Goal: Book appointment/travel/reservation

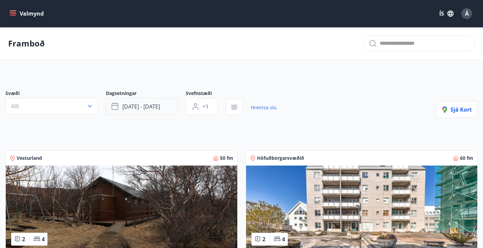
click at [137, 110] on span "[DATE] - [DATE]" at bounding box center [141, 106] width 38 height 7
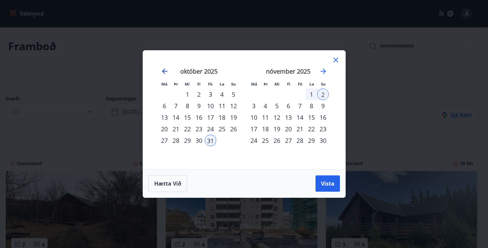
click at [166, 69] on icon "Move backward to switch to the previous month." at bounding box center [165, 71] width 8 height 8
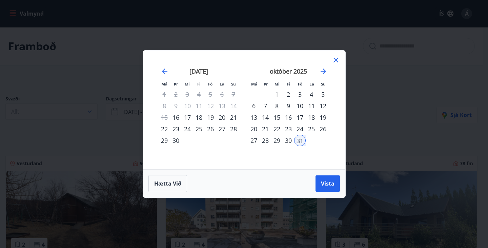
click at [212, 117] on div "19" at bounding box center [211, 117] width 12 height 12
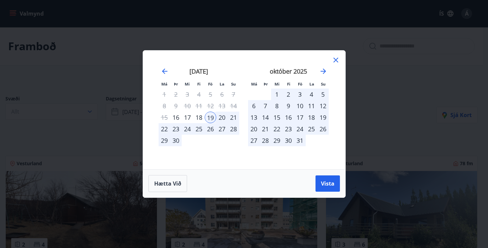
click at [234, 117] on div "21" at bounding box center [234, 117] width 12 height 12
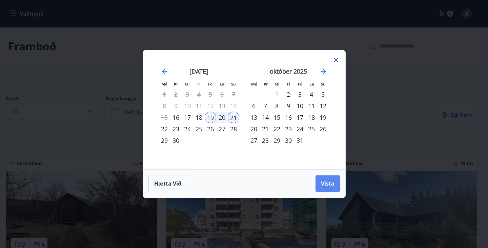
click at [335, 184] on button "Vista" at bounding box center [327, 183] width 24 height 16
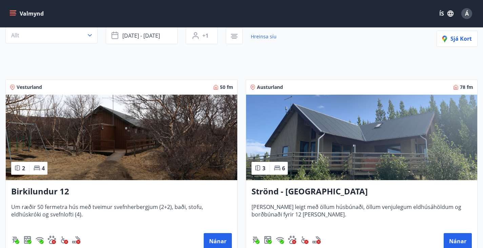
scroll to position [72, 0]
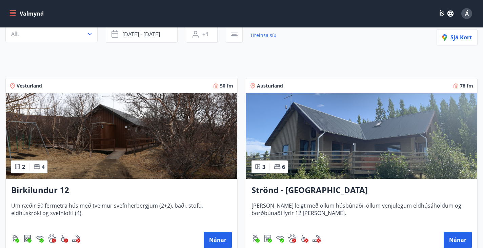
click at [72, 165] on img at bounding box center [121, 135] width 231 height 85
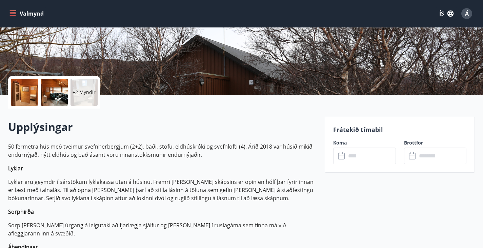
scroll to position [109, 0]
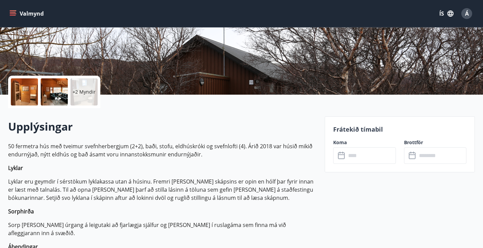
click at [361, 155] on input "text" at bounding box center [371, 155] width 50 height 17
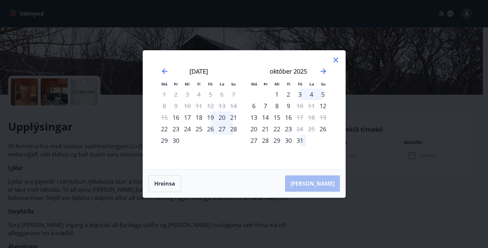
click at [211, 116] on div "19" at bounding box center [211, 117] width 12 height 12
click at [234, 116] on div "21" at bounding box center [234, 117] width 12 height 12
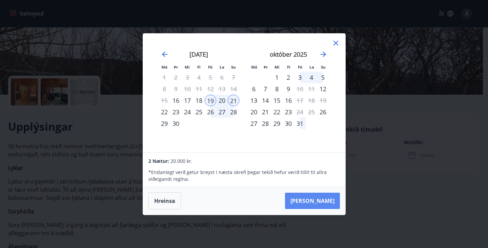
click at [333, 201] on button "[PERSON_NAME]" at bounding box center [312, 200] width 55 height 16
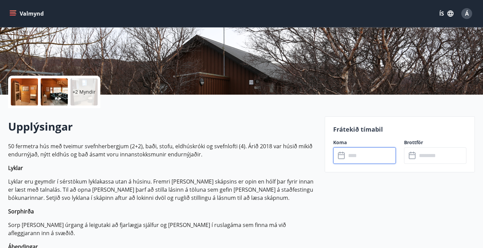
type input "******"
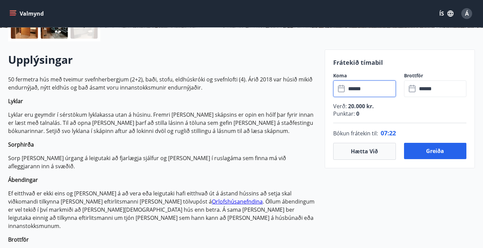
scroll to position [176, 0]
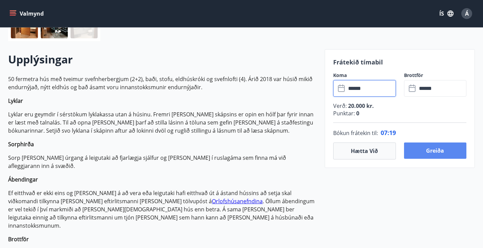
click at [441, 152] on button "Greiða" at bounding box center [435, 150] width 63 height 16
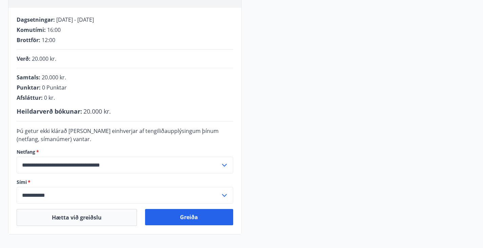
scroll to position [121, 0]
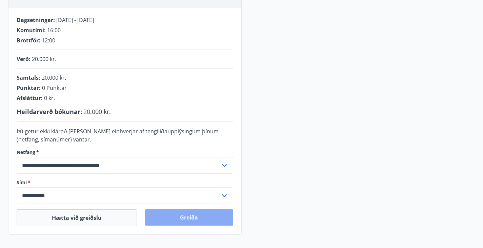
click at [184, 224] on button "Greiða" at bounding box center [189, 217] width 88 height 16
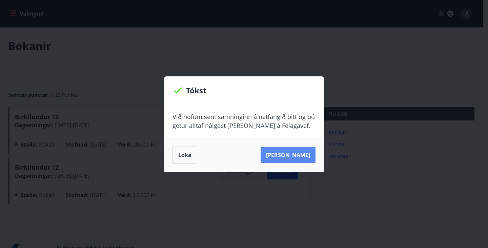
click at [302, 155] on button "[PERSON_NAME]" at bounding box center [287, 155] width 55 height 16
click at [193, 153] on button "Loka" at bounding box center [184, 154] width 25 height 17
